Goal: Entertainment & Leisure: Browse casually

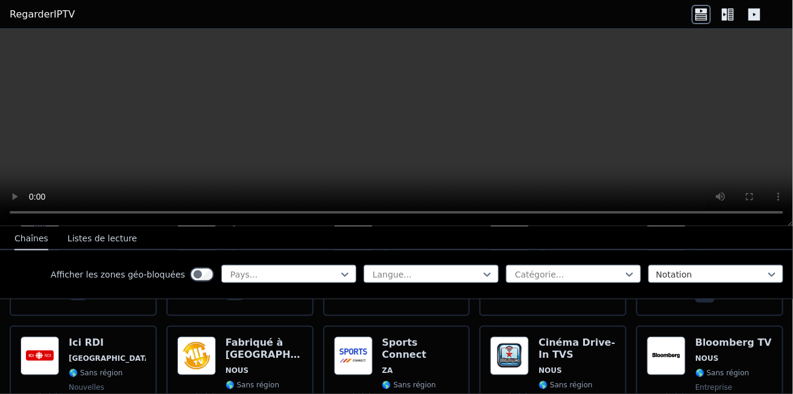
scroll to position [470, 0]
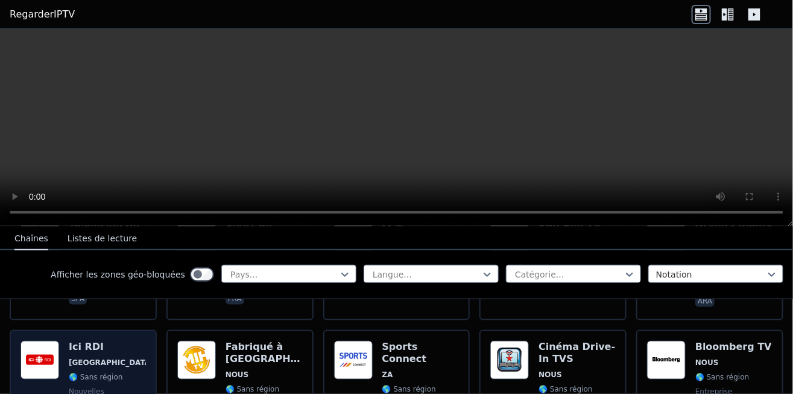
click at [81, 358] on font "[GEOGRAPHIC_DATA]" at bounding box center [111, 362] width 85 height 8
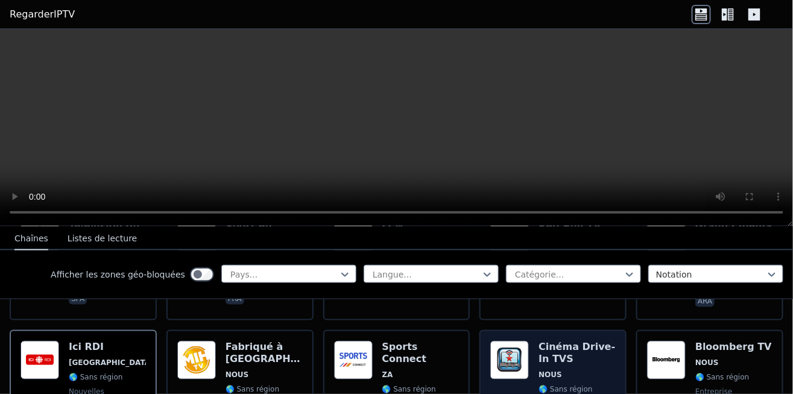
click at [570, 350] on h6 "Cinéma Drive-In TVS" at bounding box center [576, 353] width 77 height 24
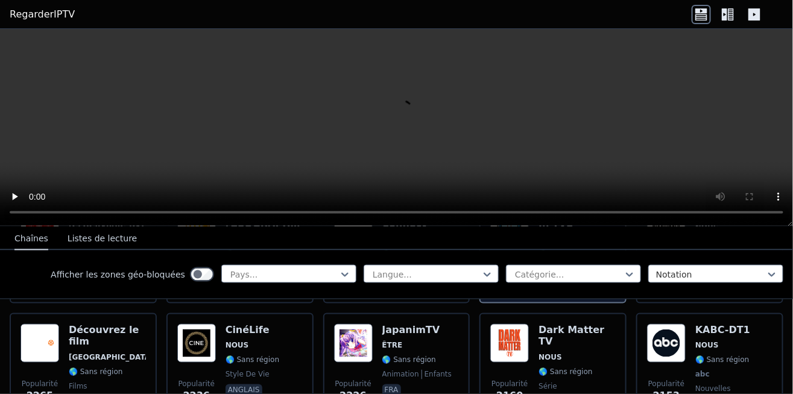
scroll to position [605, 0]
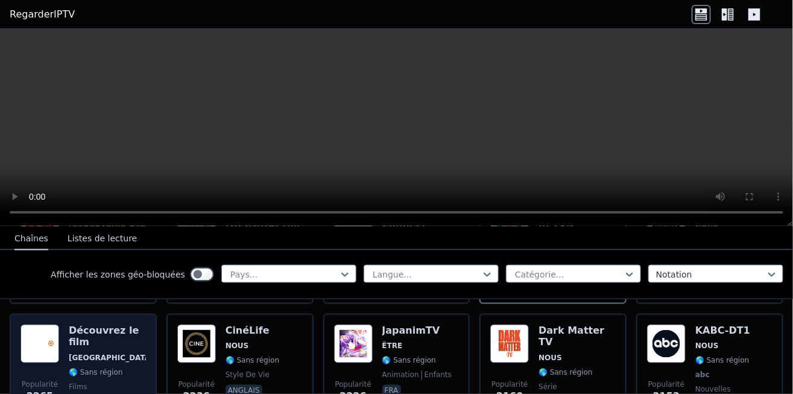
click at [104, 343] on div "Découvrez le film ROYAUME-UNI 🌎 Sans région films anglais" at bounding box center [107, 368] width 77 height 89
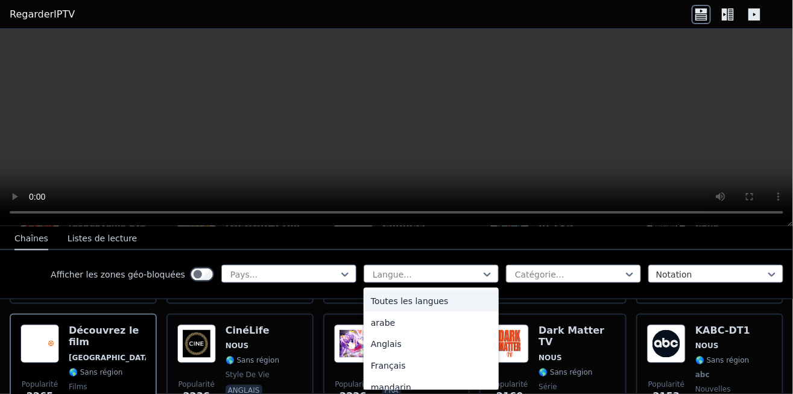
click at [394, 364] on font "Français" at bounding box center [388, 366] width 35 height 10
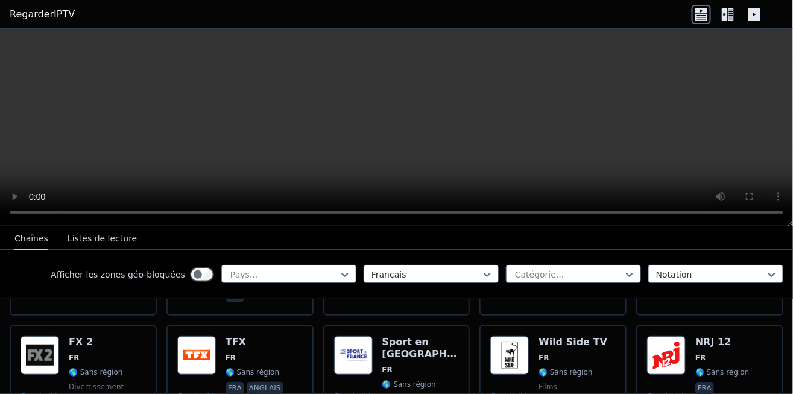
scroll to position [234, 0]
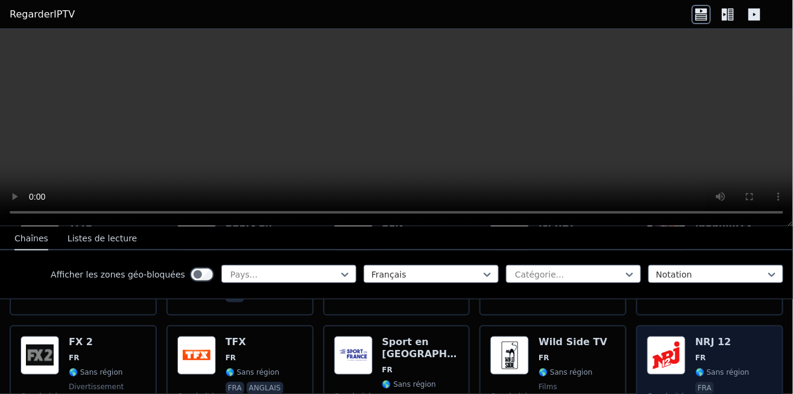
click at [667, 361] on img at bounding box center [666, 355] width 39 height 39
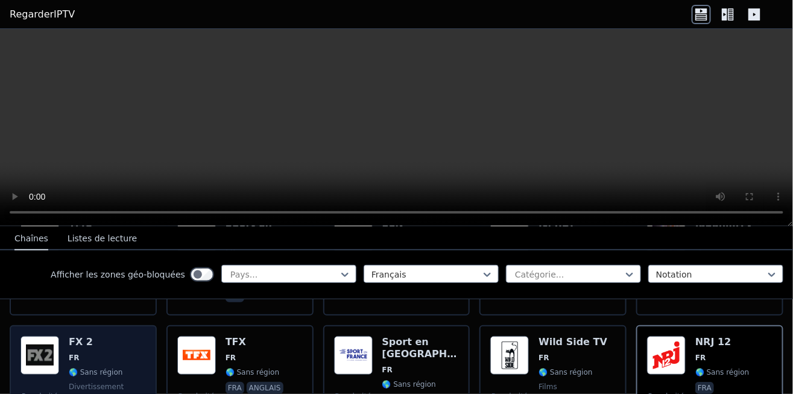
click at [83, 368] on font "🌎 Sans région" at bounding box center [96, 372] width 54 height 8
click at [99, 354] on div "FX 2 FR 🌎 Sans région divertissement ara fra anglais" at bounding box center [107, 380] width 77 height 89
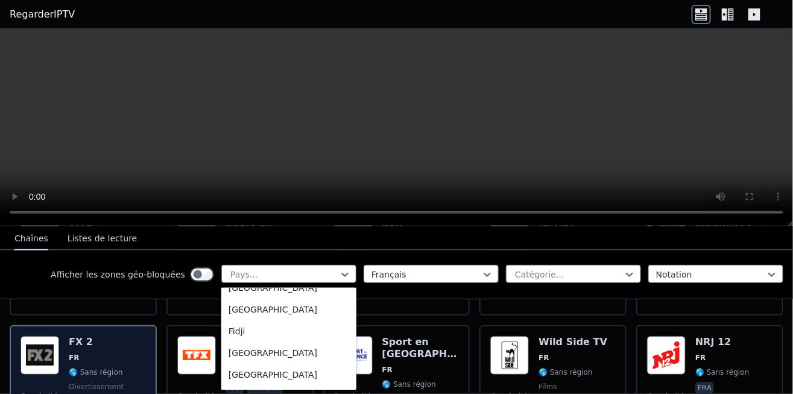
scroll to position [1348, 0]
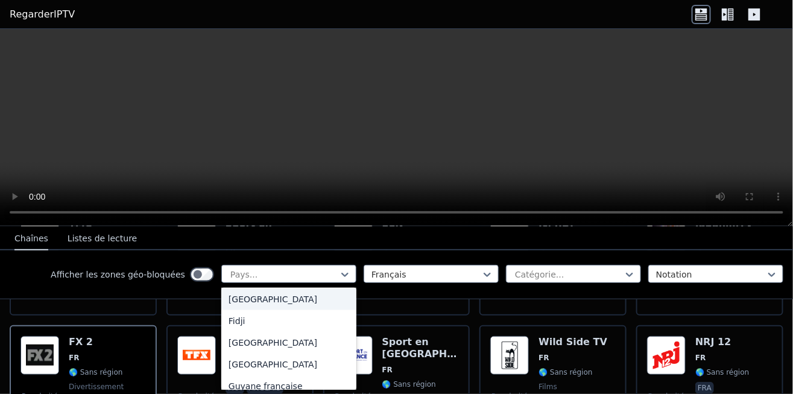
click at [247, 369] on font "[GEOGRAPHIC_DATA]" at bounding box center [273, 364] width 89 height 10
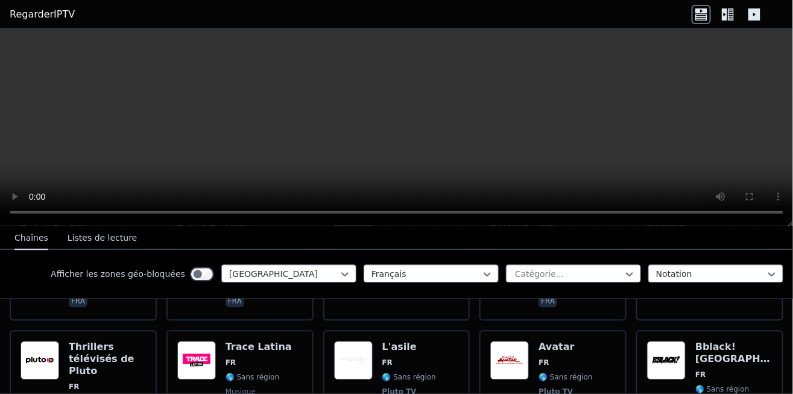
scroll to position [906, 0]
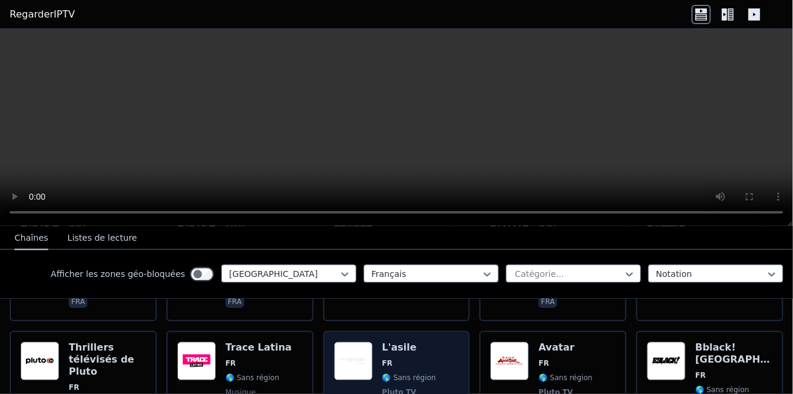
click at [390, 342] on div "L'asile FR 🌎 Sans région Pluto TV films fra" at bounding box center [409, 398] width 54 height 113
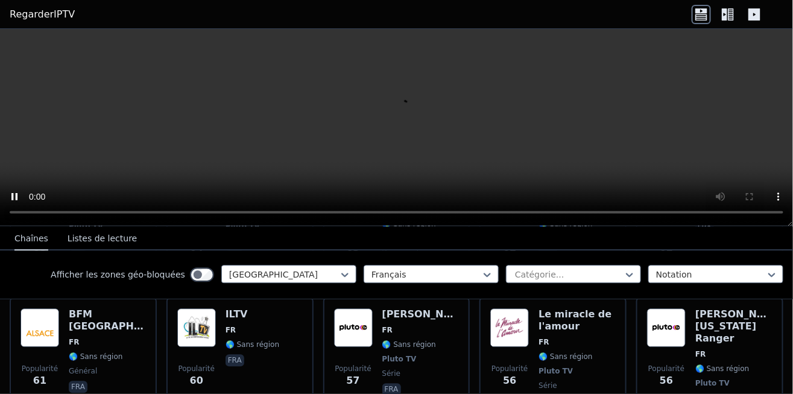
scroll to position [2449, 0]
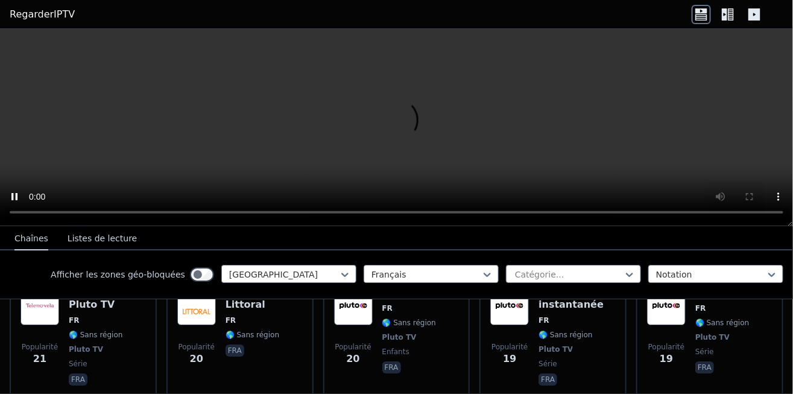
scroll to position [4206, 0]
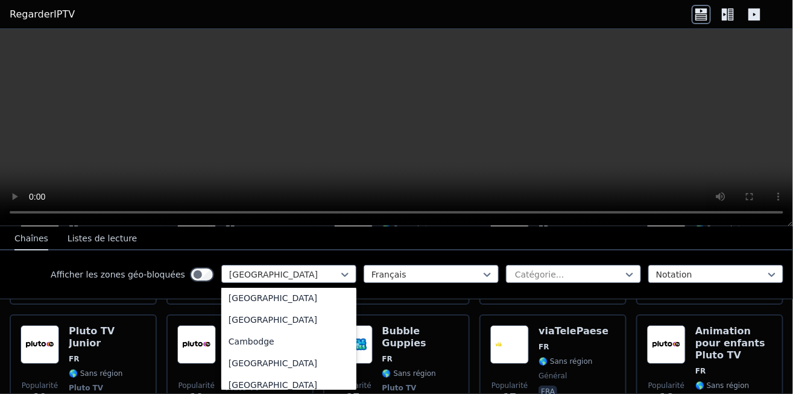
scroll to position [630, 0]
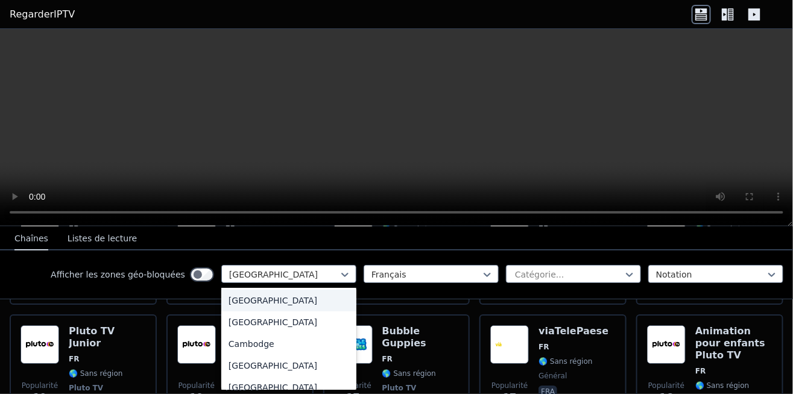
click at [309, 317] on div "[GEOGRAPHIC_DATA]" at bounding box center [288, 322] width 135 height 22
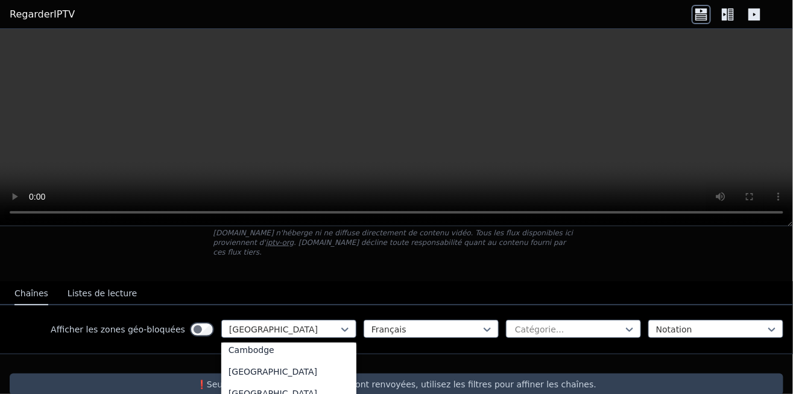
scroll to position [686, 0]
click at [250, 382] on font "[GEOGRAPHIC_DATA]" at bounding box center [273, 387] width 89 height 10
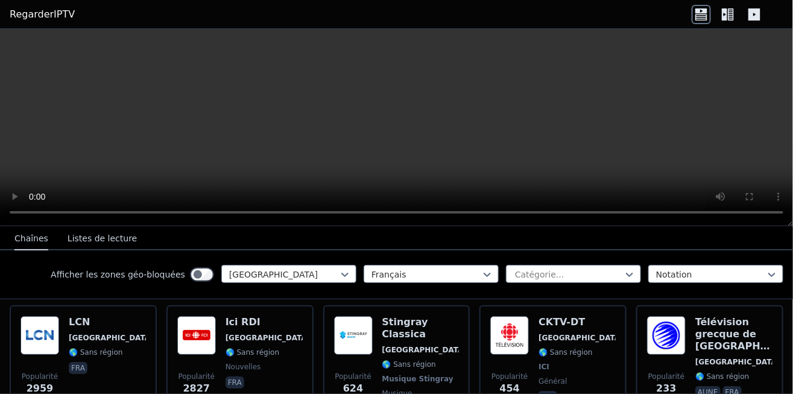
scroll to position [135, 0]
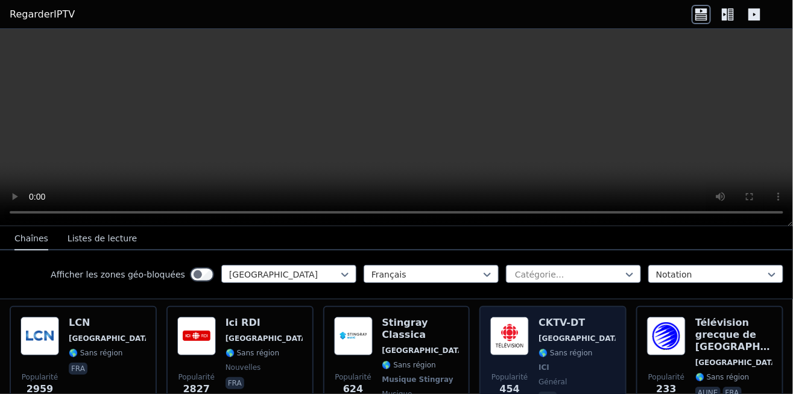
click at [554, 334] on font "[GEOGRAPHIC_DATA]" at bounding box center [580, 338] width 85 height 8
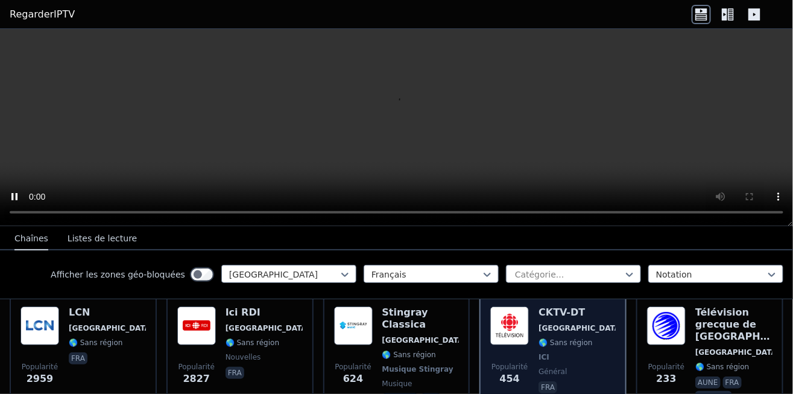
scroll to position [146, 0]
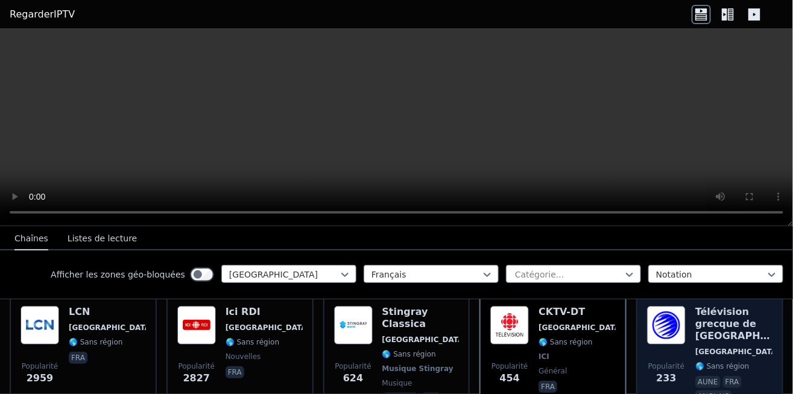
click at [705, 347] on font "[GEOGRAPHIC_DATA]" at bounding box center [737, 351] width 85 height 8
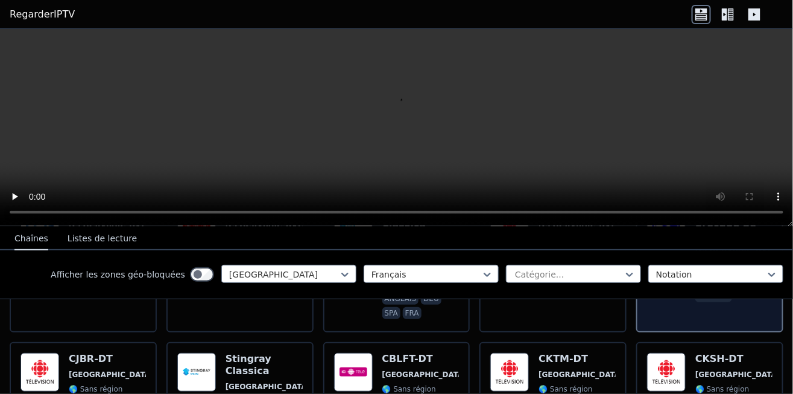
scroll to position [247, 0]
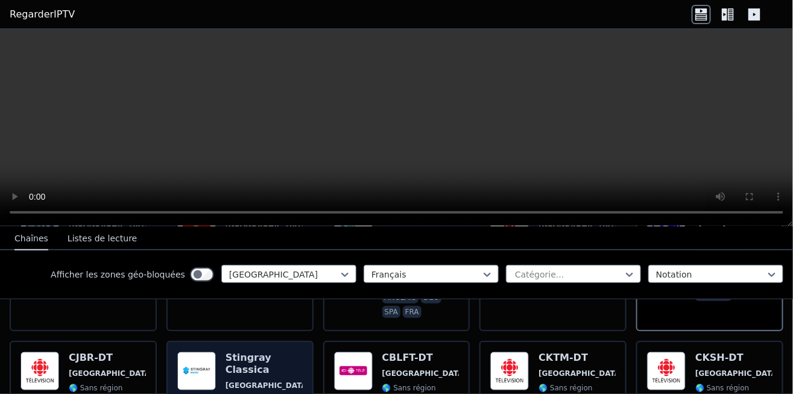
click at [260, 380] on span "[GEOGRAPHIC_DATA]" at bounding box center [264, 385] width 77 height 10
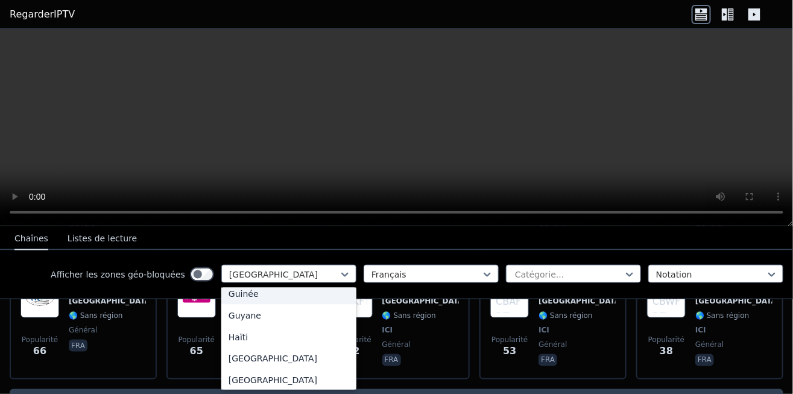
scroll to position [1725, 0]
click at [244, 339] on font "Haïti" at bounding box center [238, 335] width 19 height 10
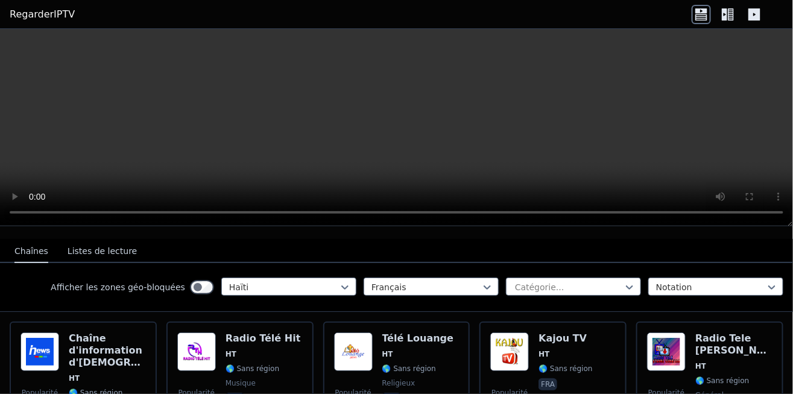
scroll to position [124, 0]
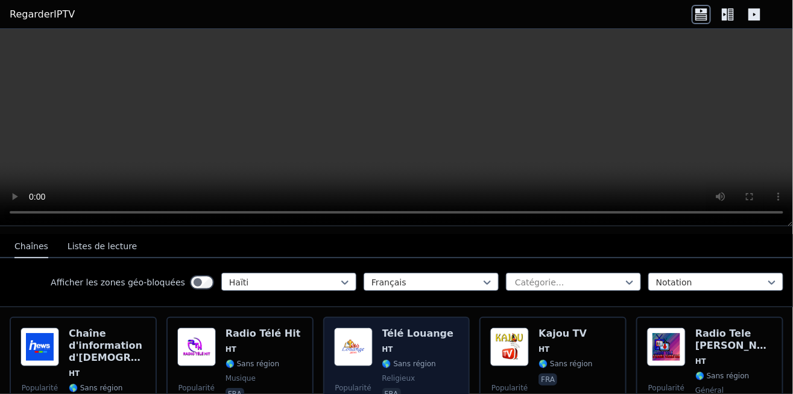
click at [394, 330] on div "Télé Louange HT 🌎 Sans région religieux fra" at bounding box center [418, 376] width 72 height 99
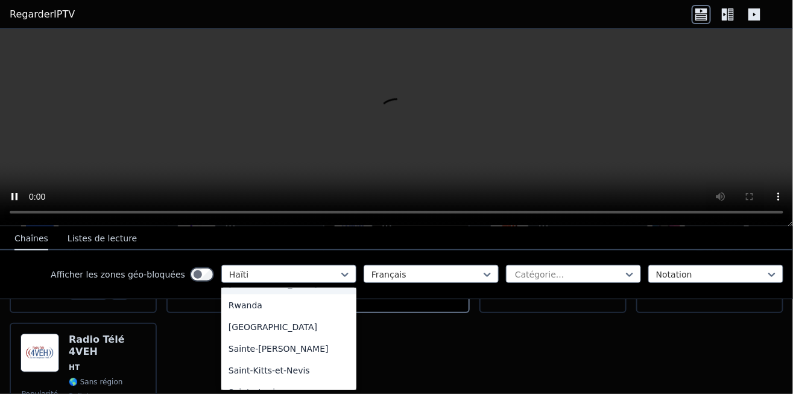
scroll to position [3374, 0]
click at [275, 345] on font "Sainte-[PERSON_NAME]" at bounding box center [279, 347] width 100 height 10
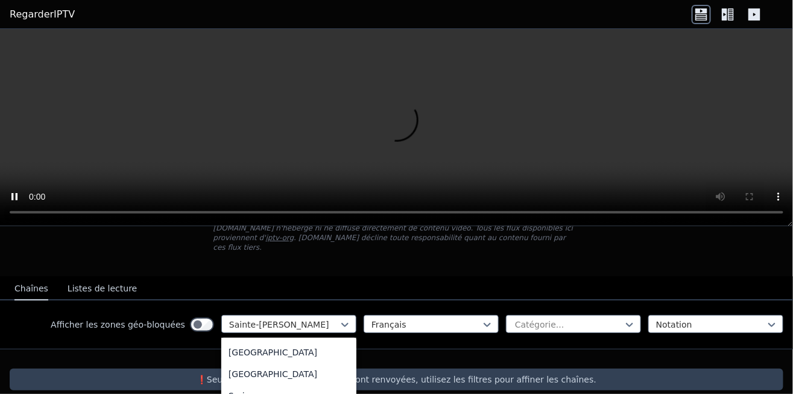
scroll to position [3897, 0]
click at [250, 368] on font "[GEOGRAPHIC_DATA]" at bounding box center [273, 373] width 89 height 10
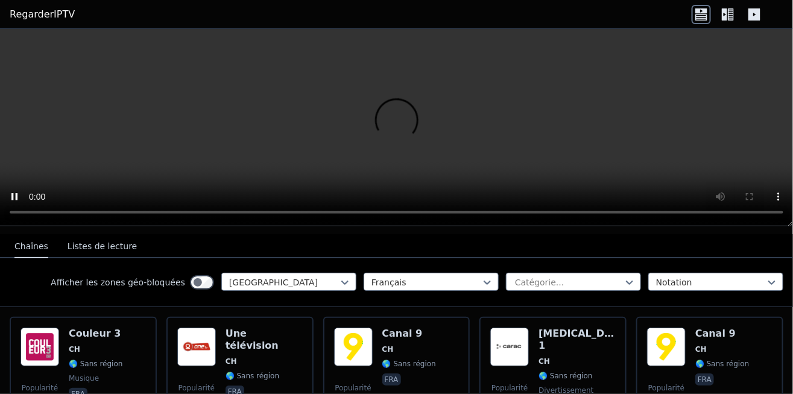
scroll to position [124, 0]
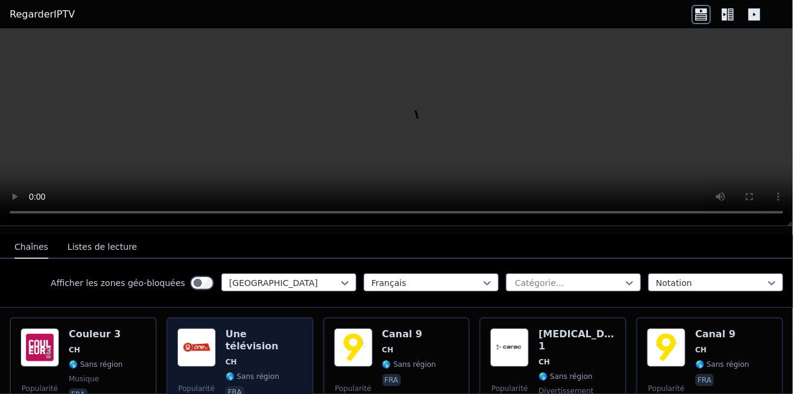
click at [262, 357] on span "CH" at bounding box center [264, 362] width 77 height 10
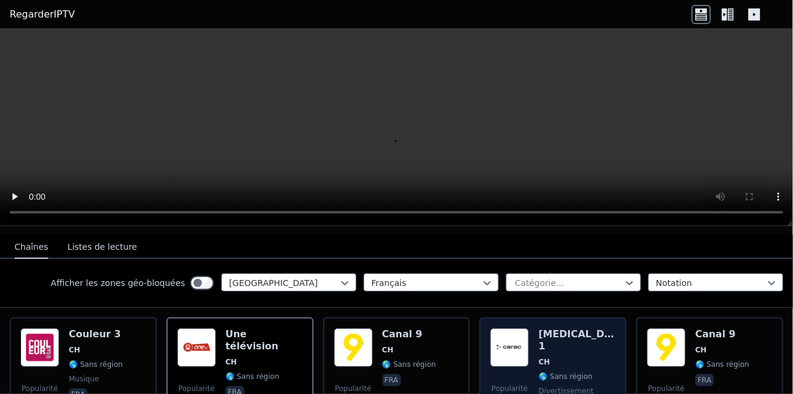
click at [568, 372] on font "🌎 Sans région" at bounding box center [565, 376] width 54 height 8
click at [513, 346] on img at bounding box center [509, 347] width 39 height 39
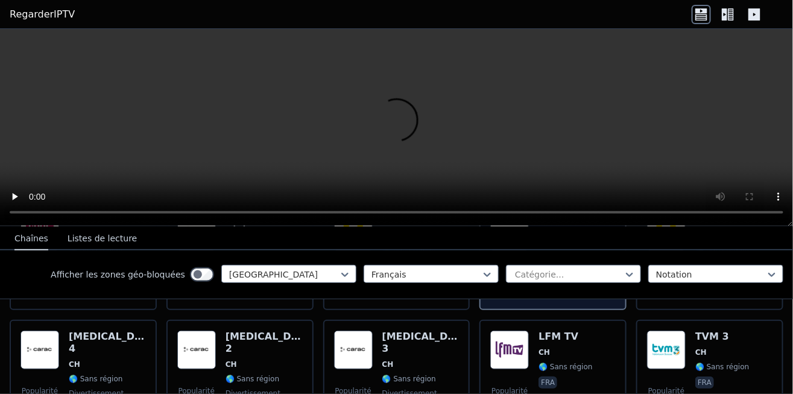
scroll to position [240, 0]
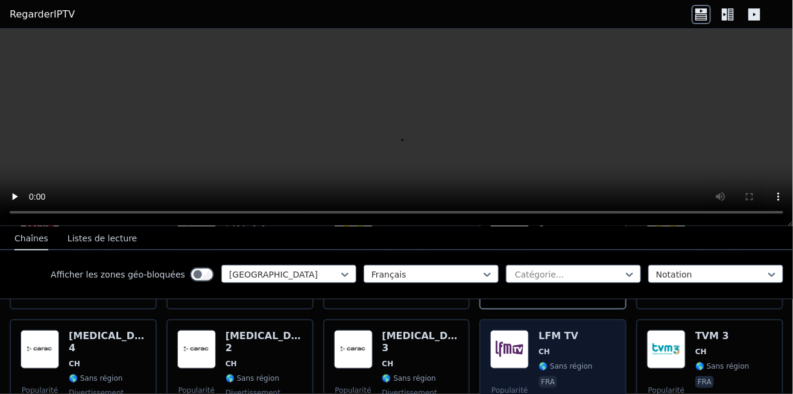
click at [511, 349] on img at bounding box center [509, 349] width 39 height 39
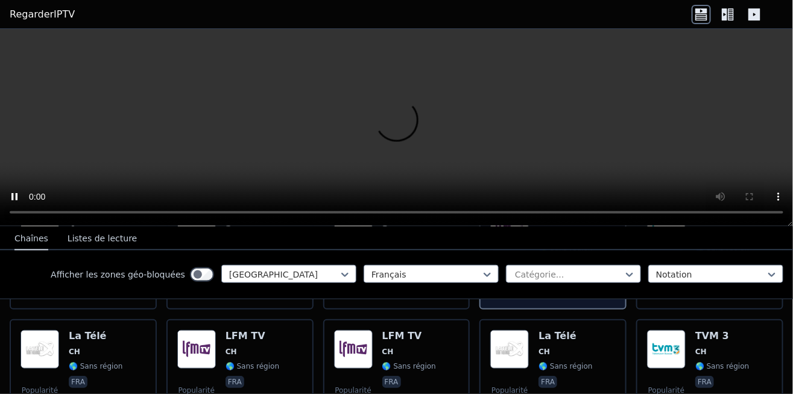
scroll to position [363, 0]
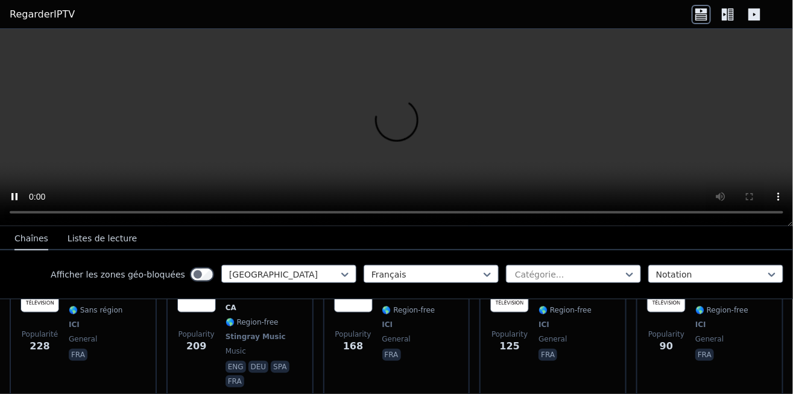
scroll to position [363, 0]
